Goal: Check status: Check status

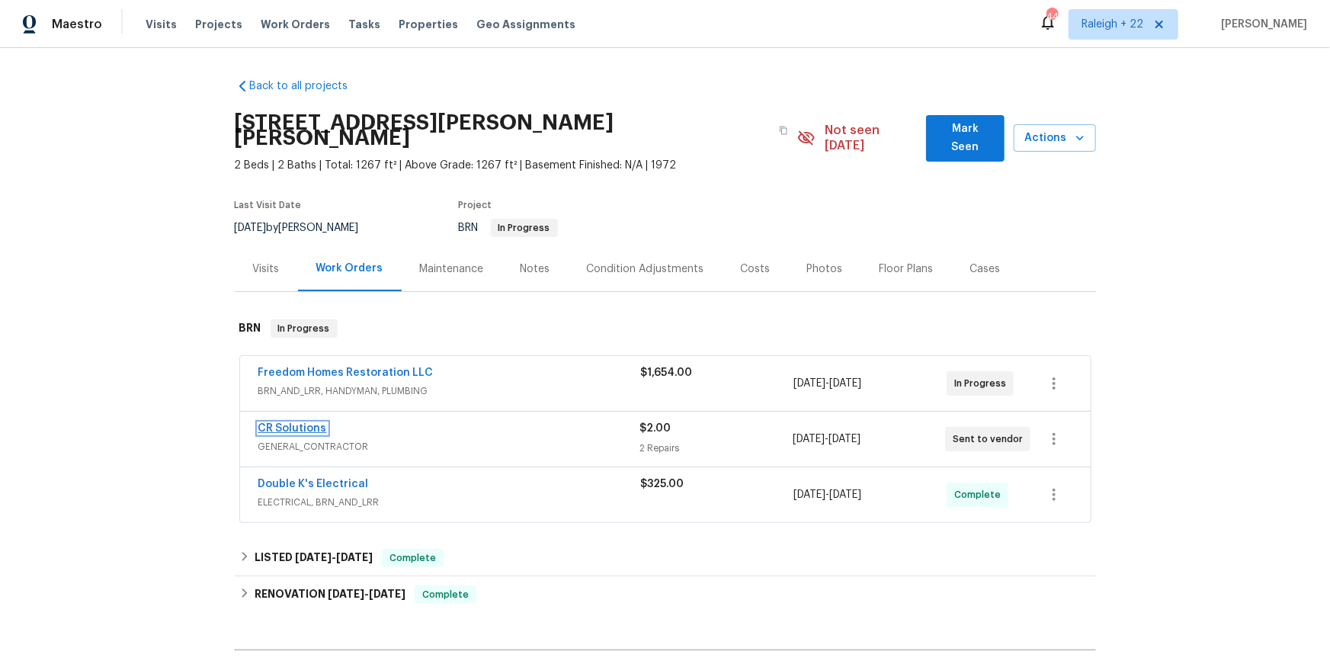
click at [323, 434] on link "CR Solutions" at bounding box center [292, 428] width 69 height 11
click at [392, 378] on link "Freedom Homes Restoration LLC" at bounding box center [345, 372] width 175 height 11
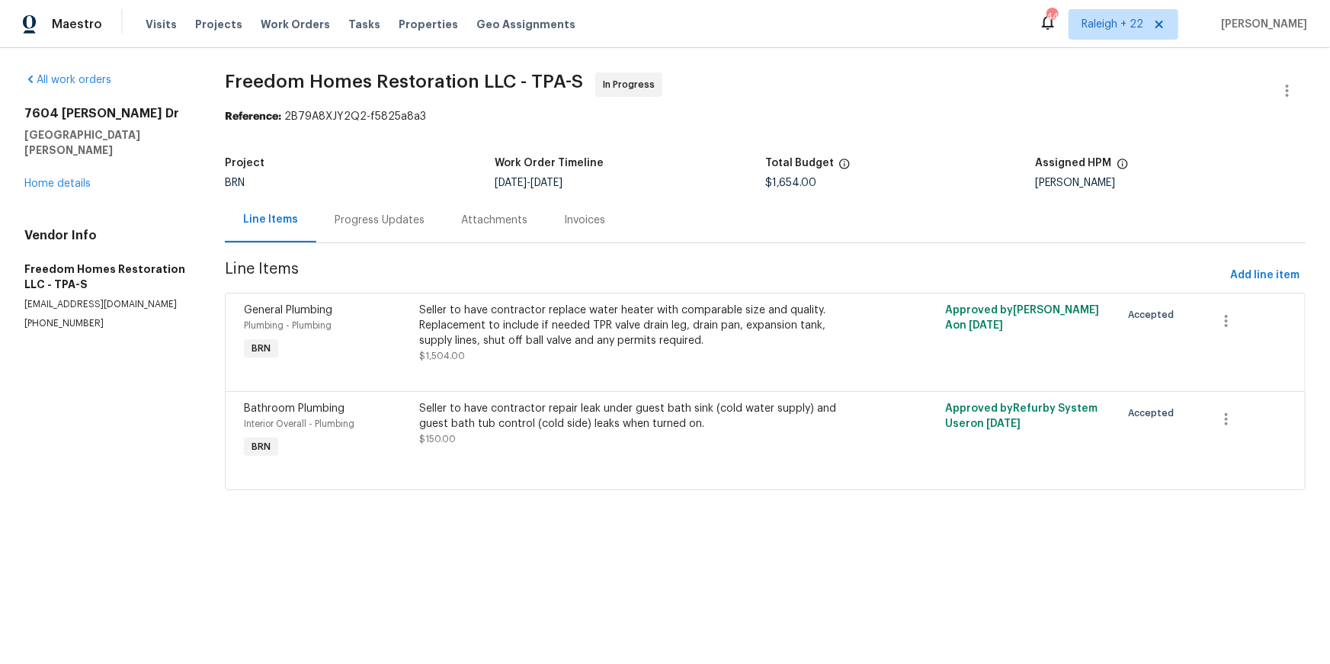
click at [399, 228] on div "Progress Updates" at bounding box center [380, 220] width 90 height 15
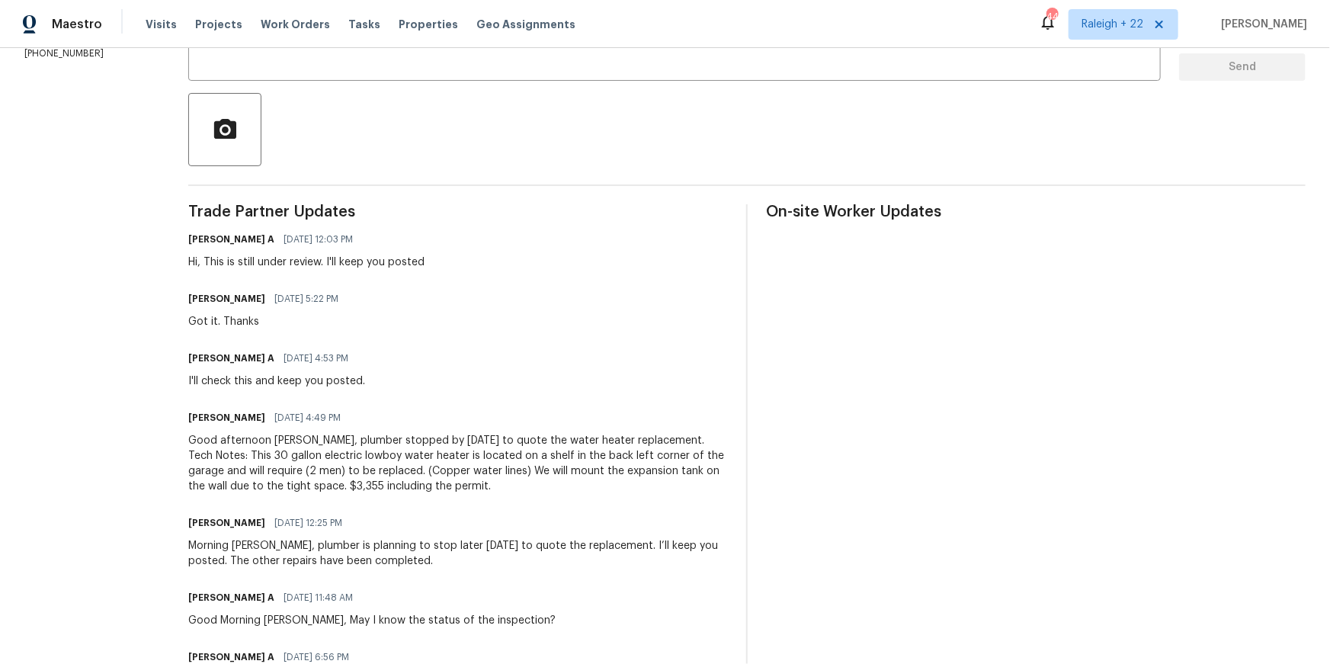
scroll to position [311, 0]
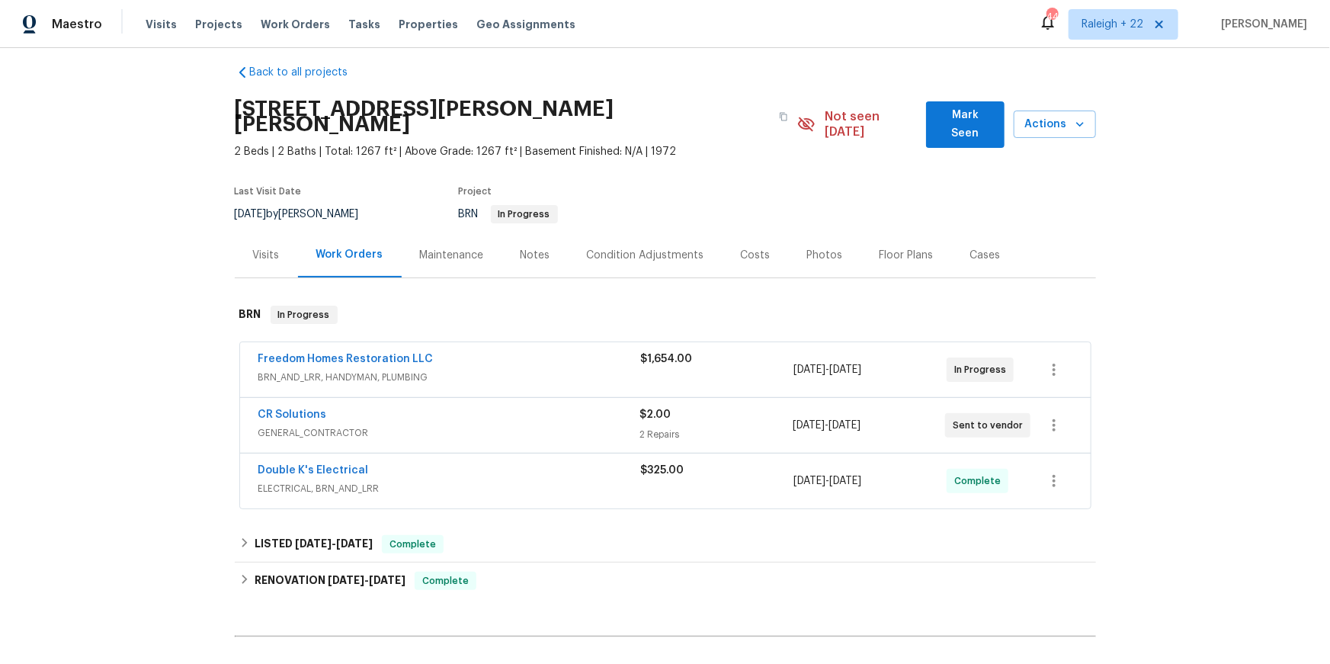
scroll to position [17, 0]
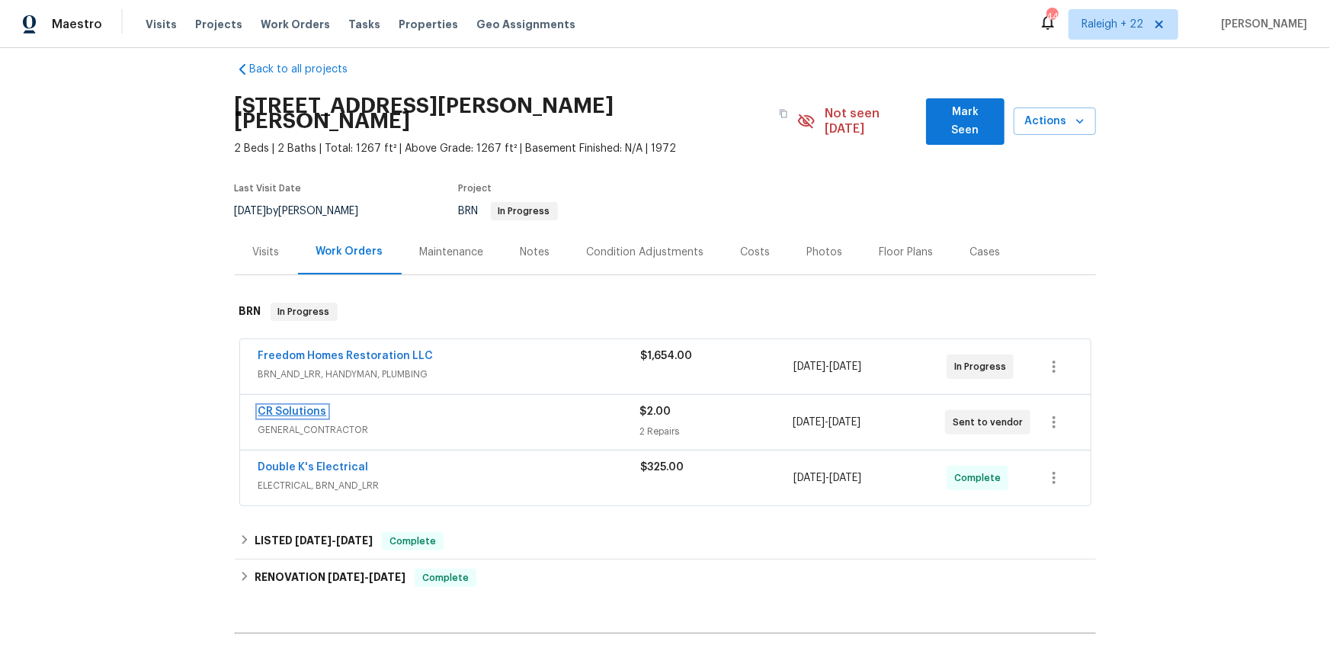
click at [322, 417] on link "CR Solutions" at bounding box center [292, 411] width 69 height 11
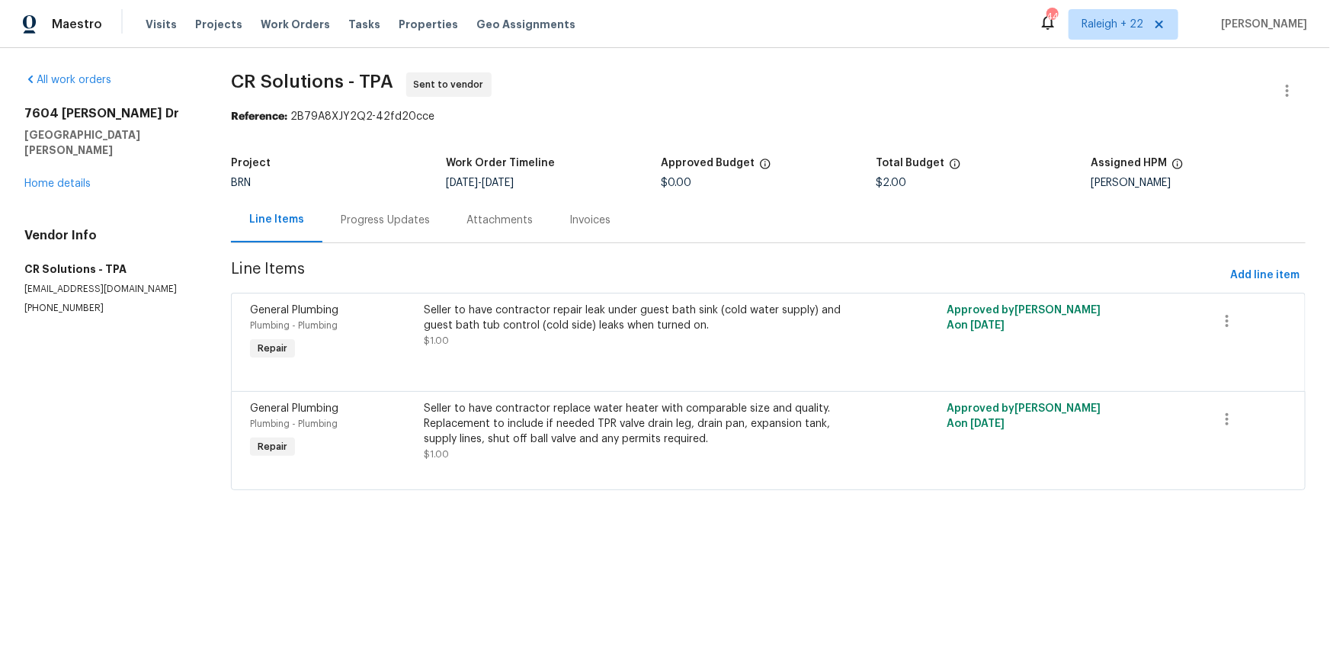
click at [391, 228] on div "Progress Updates" at bounding box center [386, 220] width 90 height 15
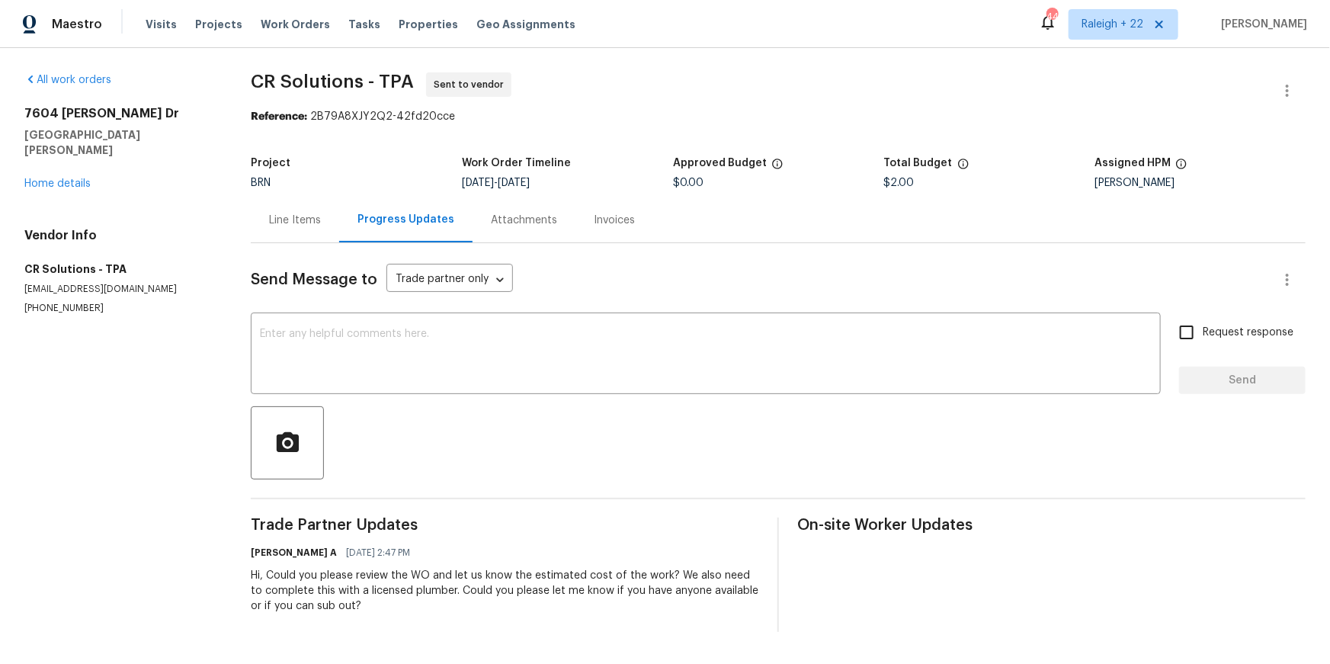
scroll to position [87, 0]
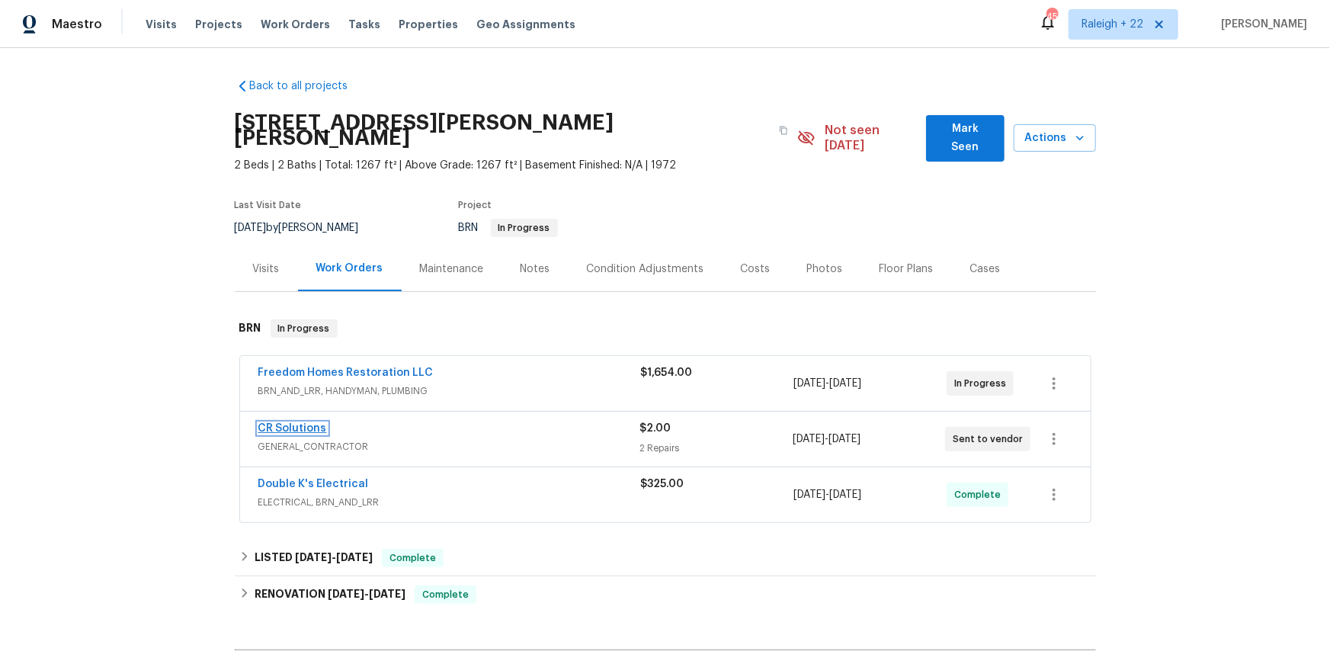
click at [327, 434] on link "CR Solutions" at bounding box center [292, 428] width 69 height 11
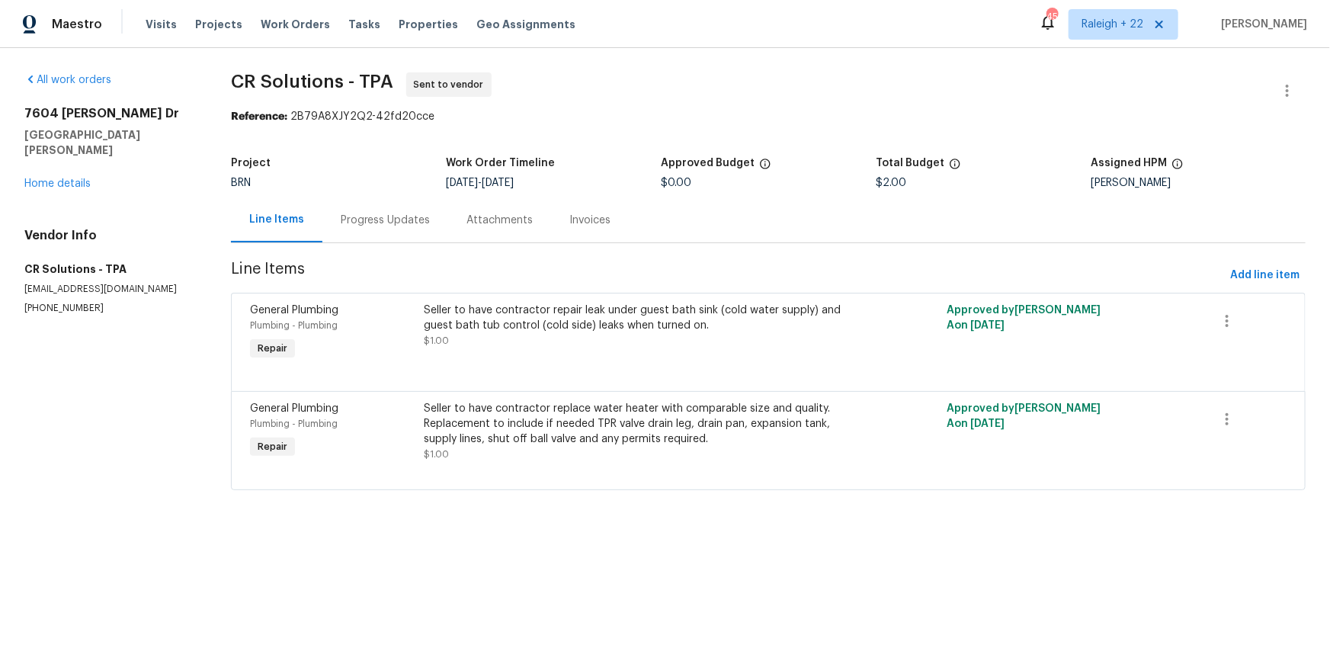
click at [396, 242] on div "Progress Updates" at bounding box center [385, 219] width 127 height 45
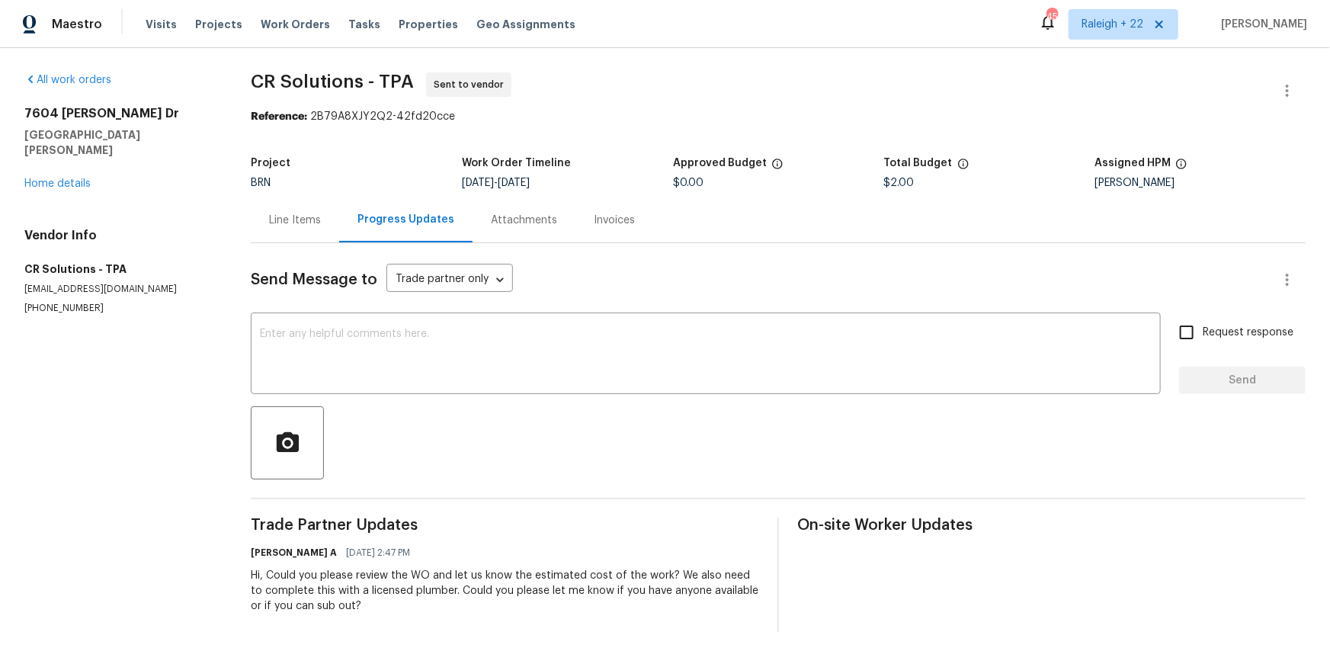
scroll to position [87, 0]
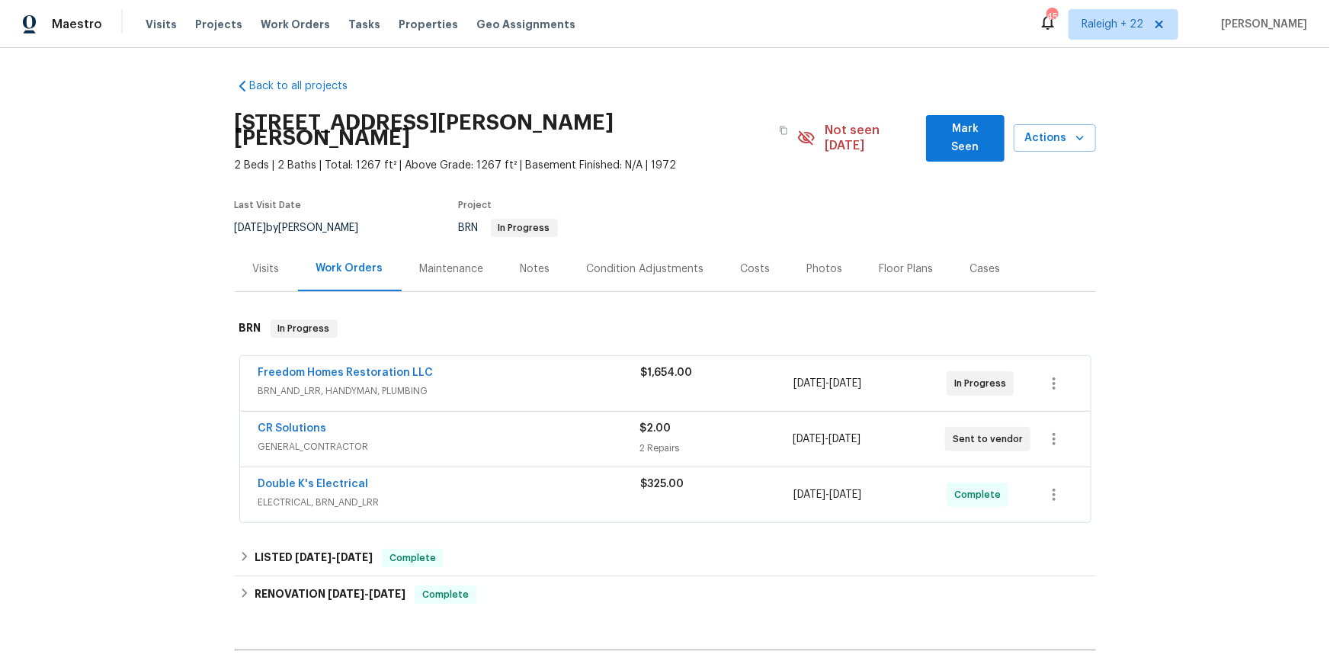
click at [429, 395] on div "Freedom Homes Restoration LLC BRN_AND_LRR, HANDYMAN, PLUMBING $1,654.00 8/14/20…" at bounding box center [665, 383] width 851 height 55
click at [426, 378] on link "Freedom Homes Restoration LLC" at bounding box center [345, 372] width 175 height 11
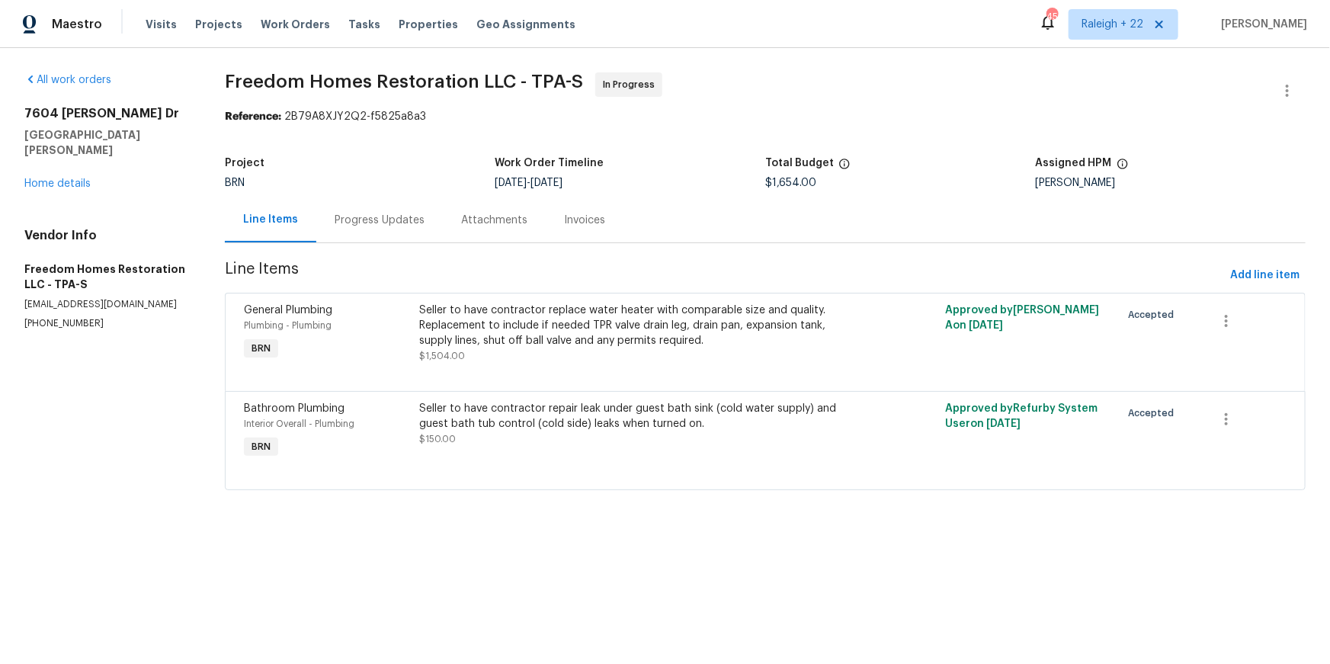
drag, startPoint x: 370, startPoint y: 254, endPoint x: 397, endPoint y: 258, distance: 26.9
click at [371, 228] on div "Progress Updates" at bounding box center [380, 220] width 90 height 15
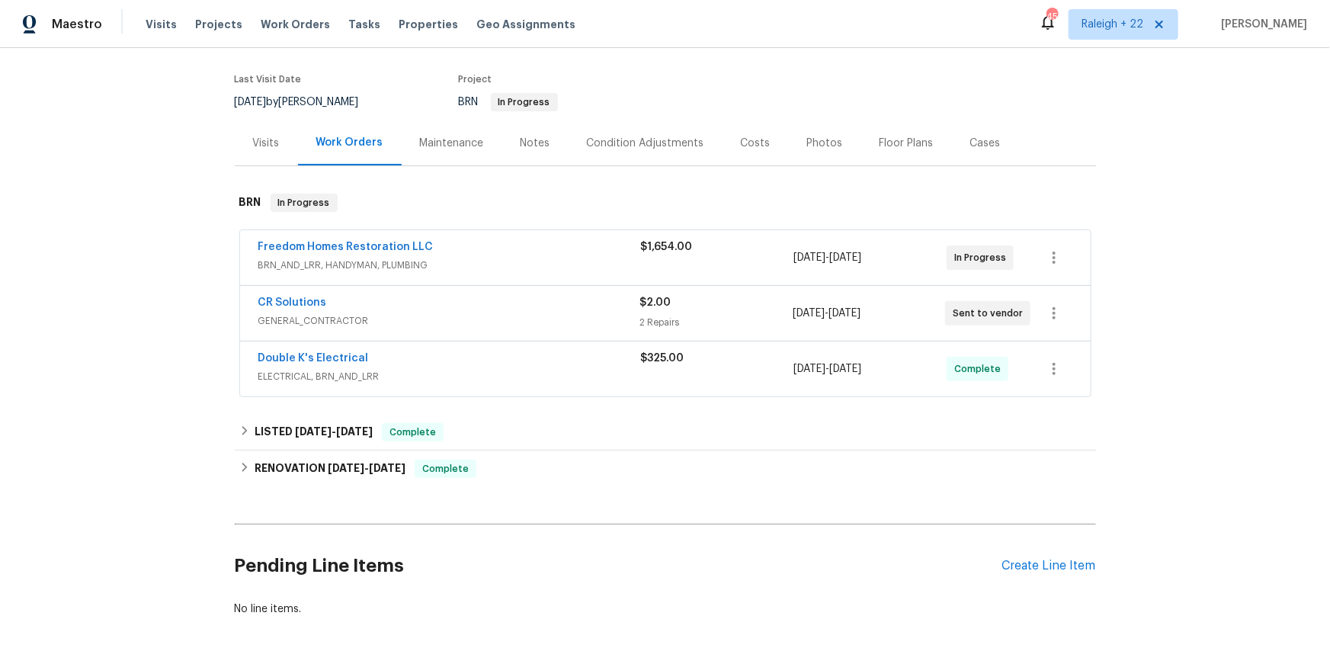
scroll to position [128, 0]
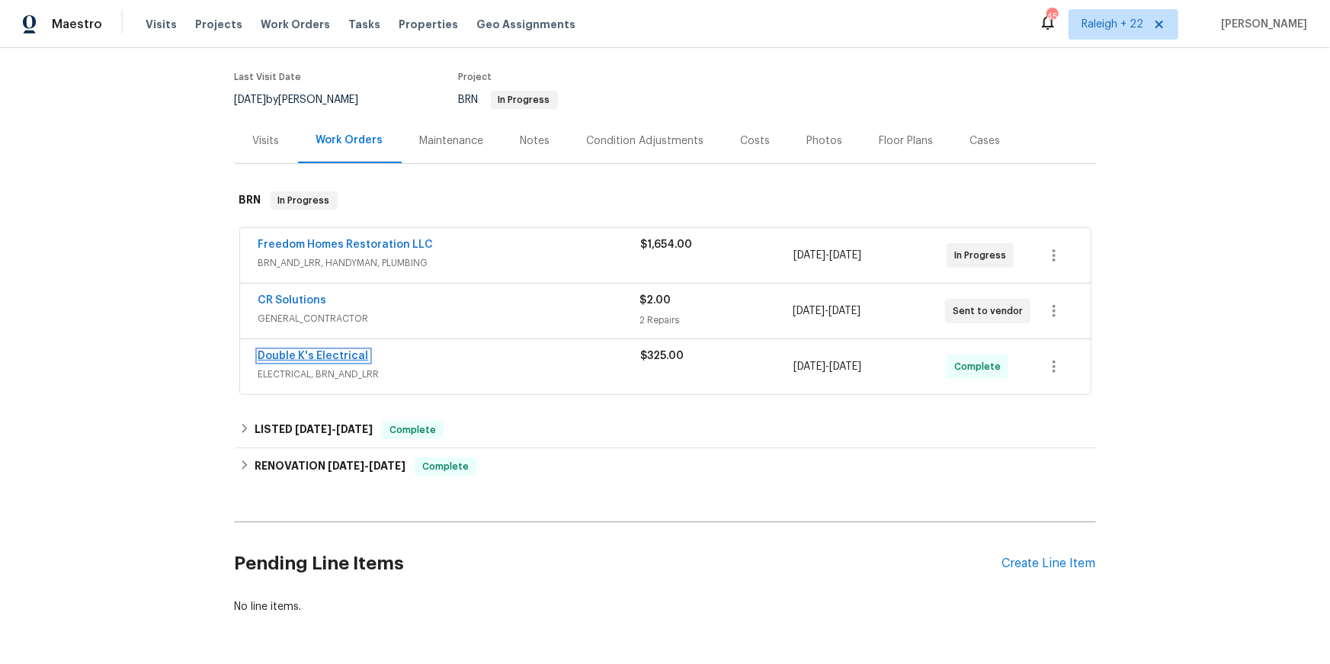
click at [336, 361] on link "Double K's Electrical" at bounding box center [313, 356] width 111 height 11
